Goal: Task Accomplishment & Management: Manage account settings

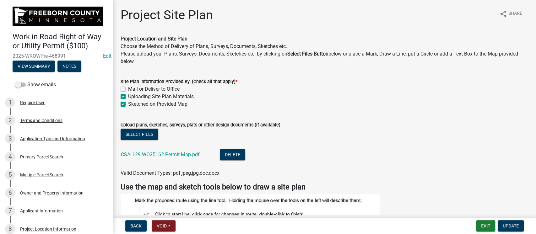
scroll to position [209, 0]
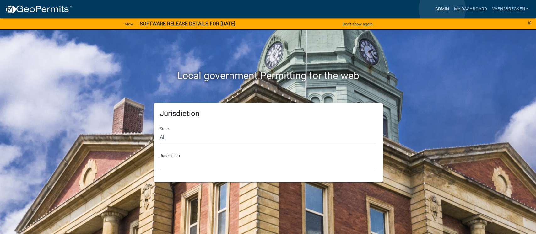
click at [442, 9] on link "Admin" at bounding box center [441, 9] width 19 height 12
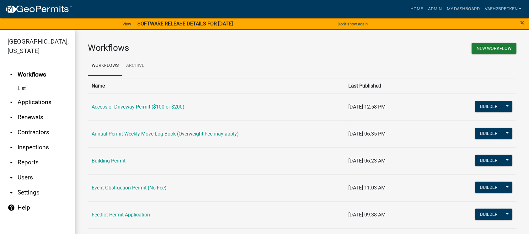
click at [25, 102] on link "arrow_drop_down Applications" at bounding box center [37, 102] width 75 height 15
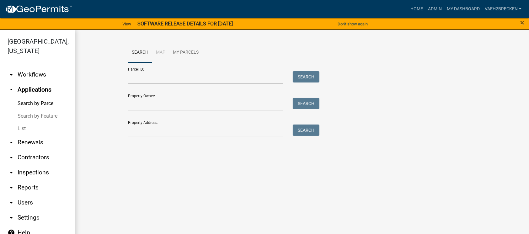
click at [22, 126] on link "List" at bounding box center [37, 128] width 75 height 13
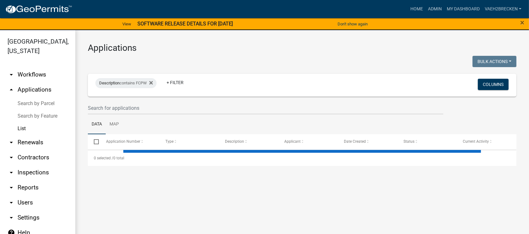
select select "3: 100"
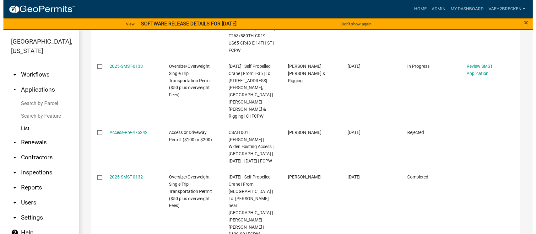
scroll to position [2029, 0]
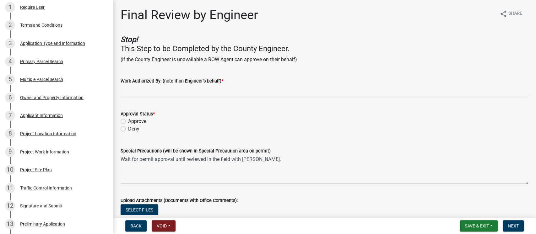
scroll to position [106, 0]
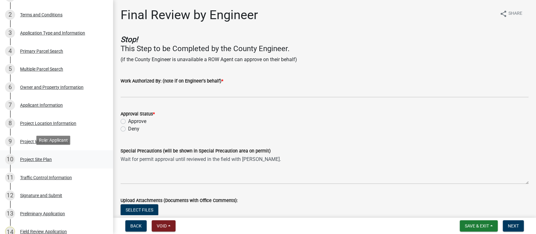
click at [39, 158] on div "Project Site Plan" at bounding box center [36, 159] width 32 height 4
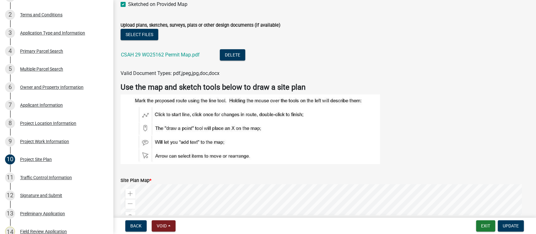
scroll to position [100, 0]
click at [172, 55] on link "CSAH 29 WO25162 Permit Map.pdf" at bounding box center [160, 54] width 79 height 6
